Goal: Task Accomplishment & Management: Manage account settings

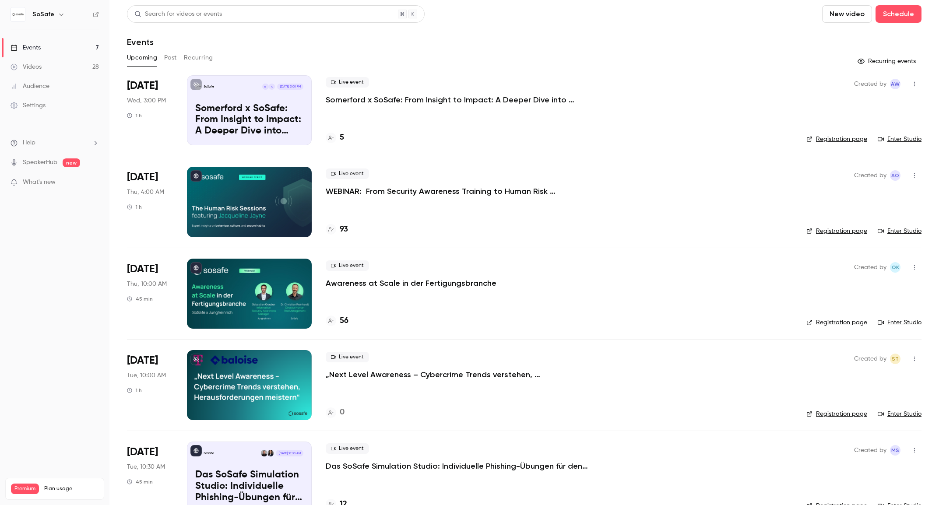
click at [444, 466] on p "Das SoSafe Simulation Studio: Individuelle Phishing-Übungen für den öffentliche…" at bounding box center [457, 466] width 263 height 11
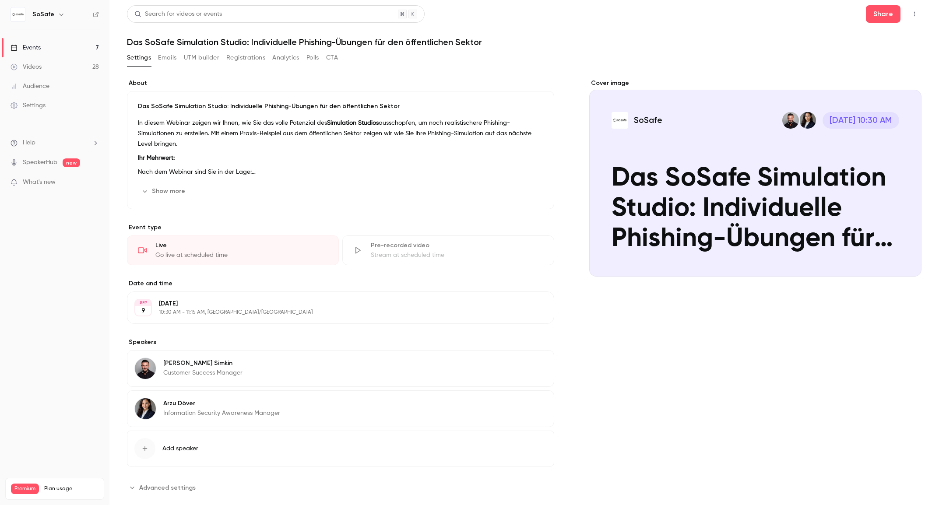
click at [252, 60] on button "Registrations" at bounding box center [245, 58] width 39 height 14
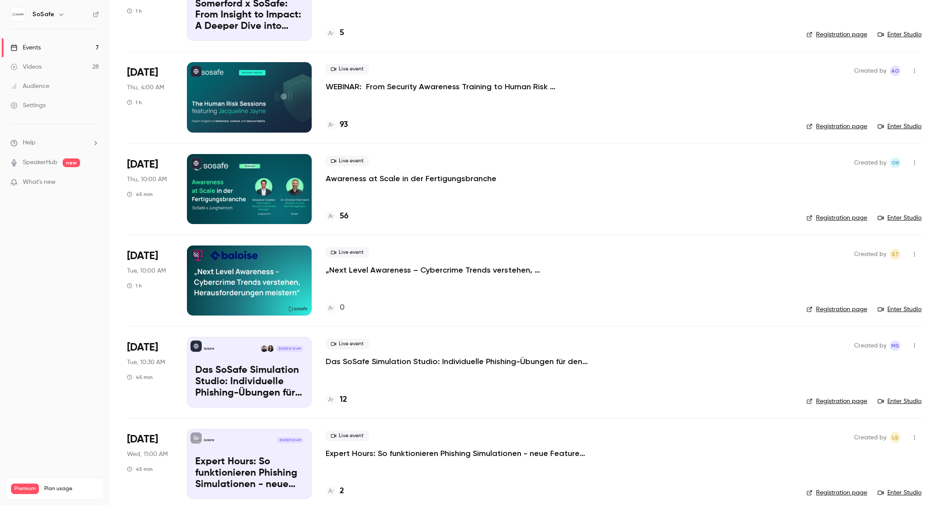
scroll to position [112, 0]
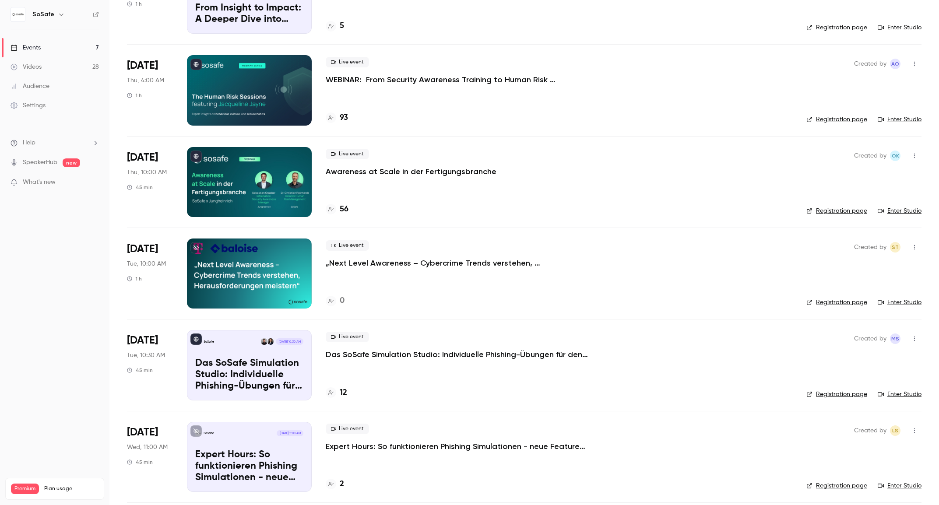
click at [425, 353] on p "Das SoSafe Simulation Studio: Individuelle Phishing-Übungen für den öffentliche…" at bounding box center [457, 354] width 263 height 11
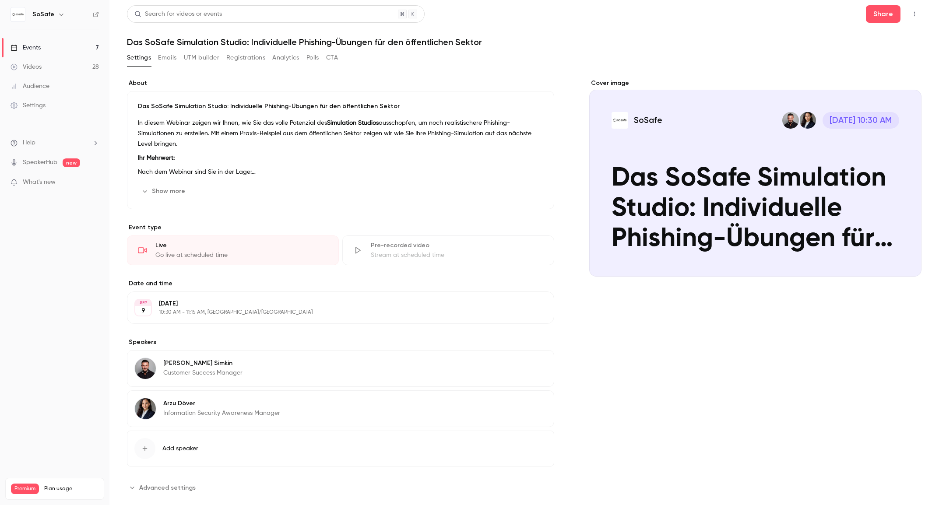
click at [165, 56] on button "Emails" at bounding box center [167, 58] width 18 height 14
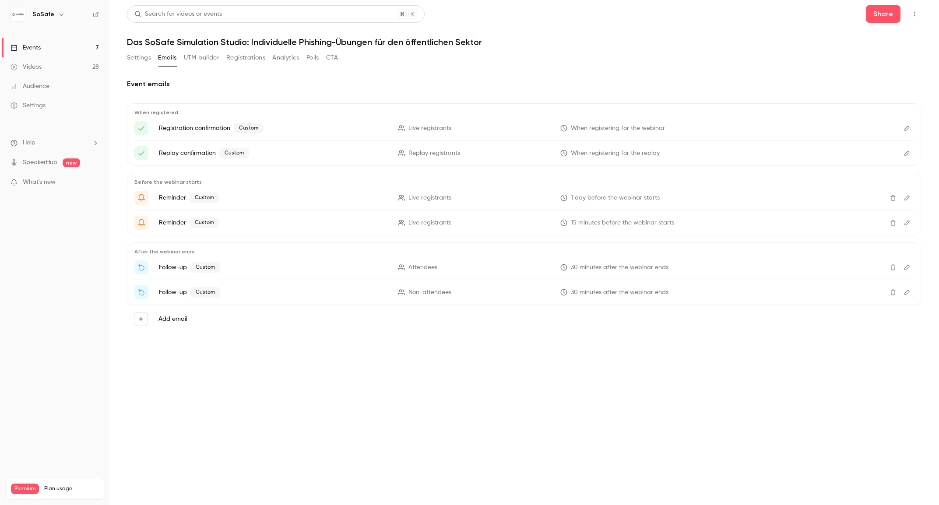
click at [907, 128] on icon "Edit" at bounding box center [907, 128] width 7 height 6
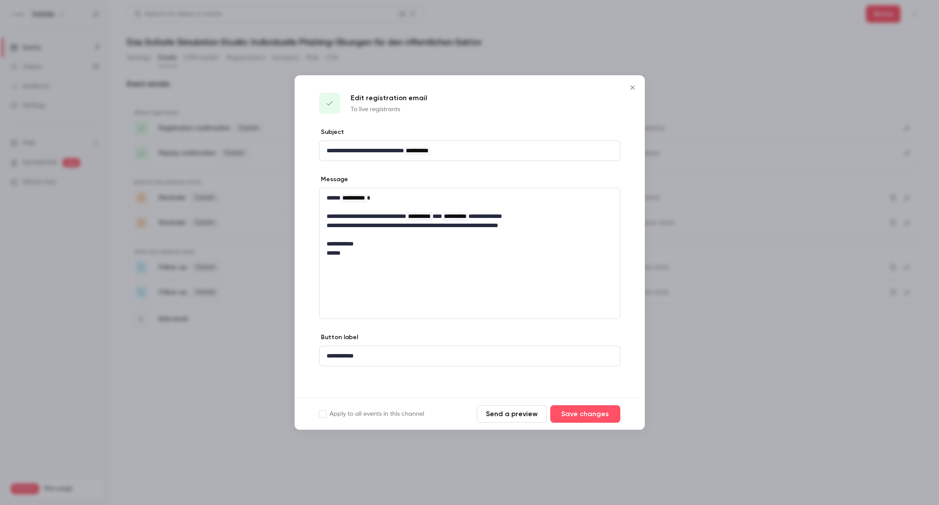
click at [637, 88] on icon "Close" at bounding box center [632, 87] width 11 height 7
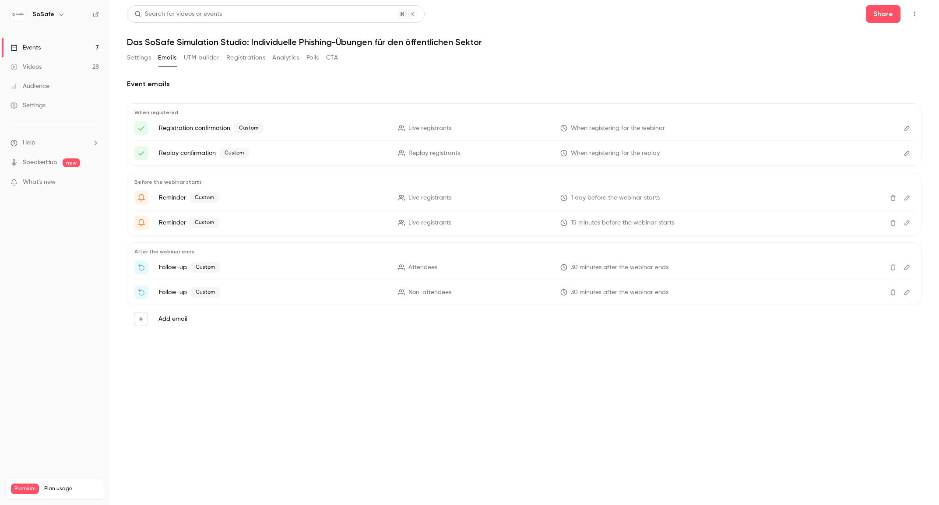
click at [906, 293] on icon "Edit" at bounding box center [907, 292] width 7 height 6
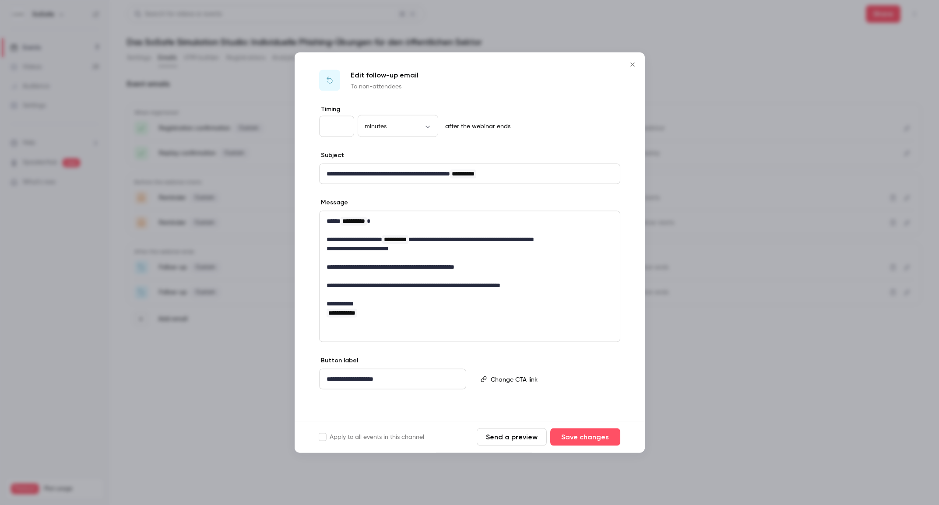
click at [631, 69] on button "Close" at bounding box center [633, 65] width 18 height 18
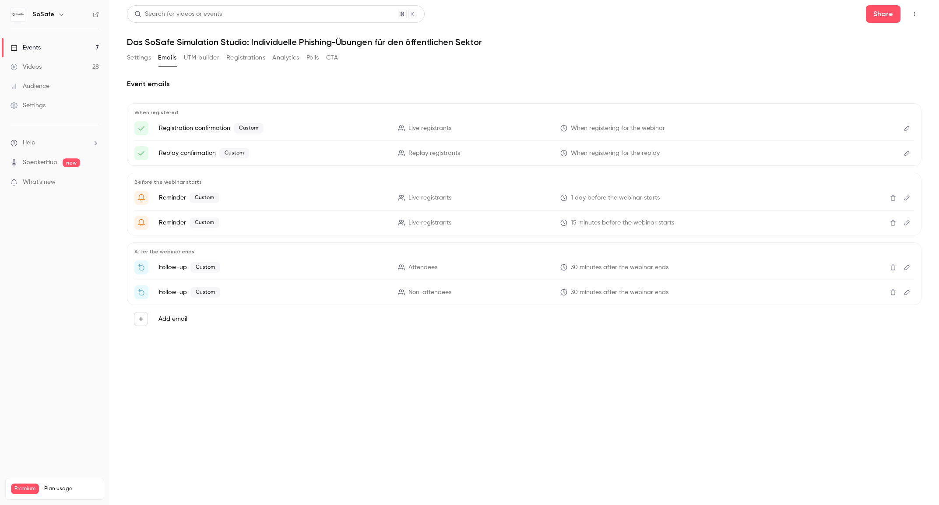
click at [908, 151] on icon "Edit" at bounding box center [907, 153] width 5 height 5
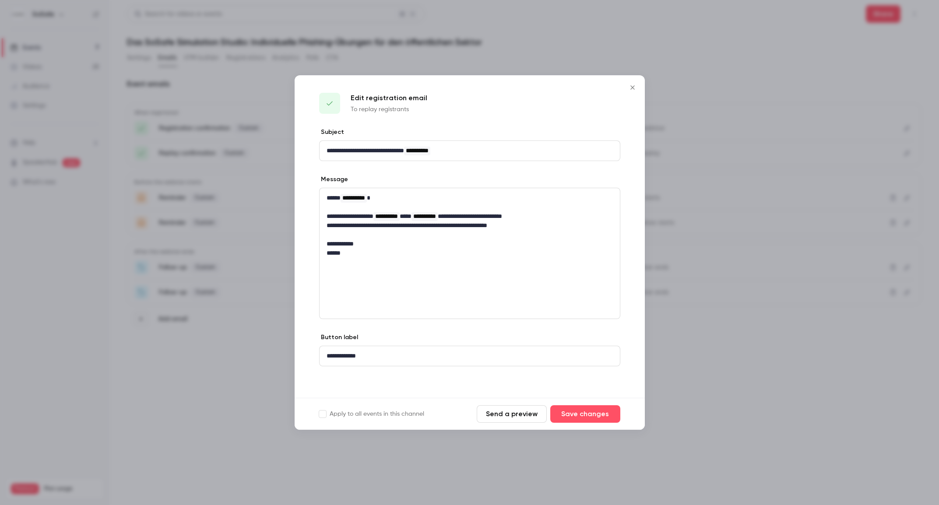
click at [634, 90] on icon "Close" at bounding box center [632, 87] width 11 height 7
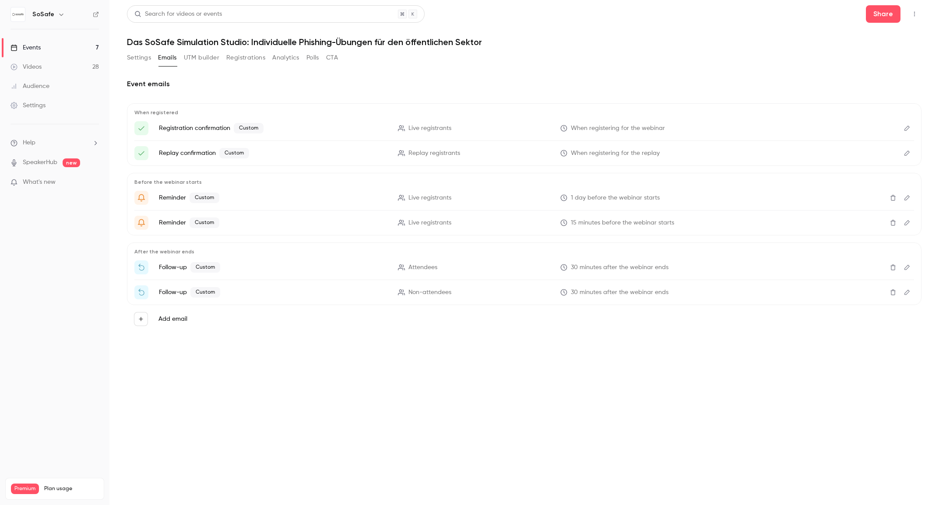
click at [910, 200] on icon "Edit" at bounding box center [907, 198] width 7 height 6
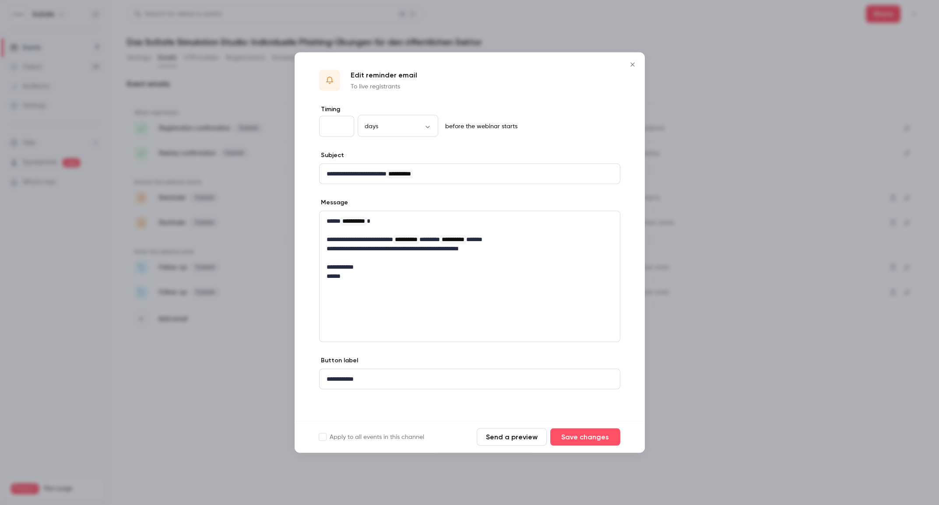
click at [630, 66] on icon "Close" at bounding box center [632, 64] width 11 height 7
